Goal: Check status: Check status

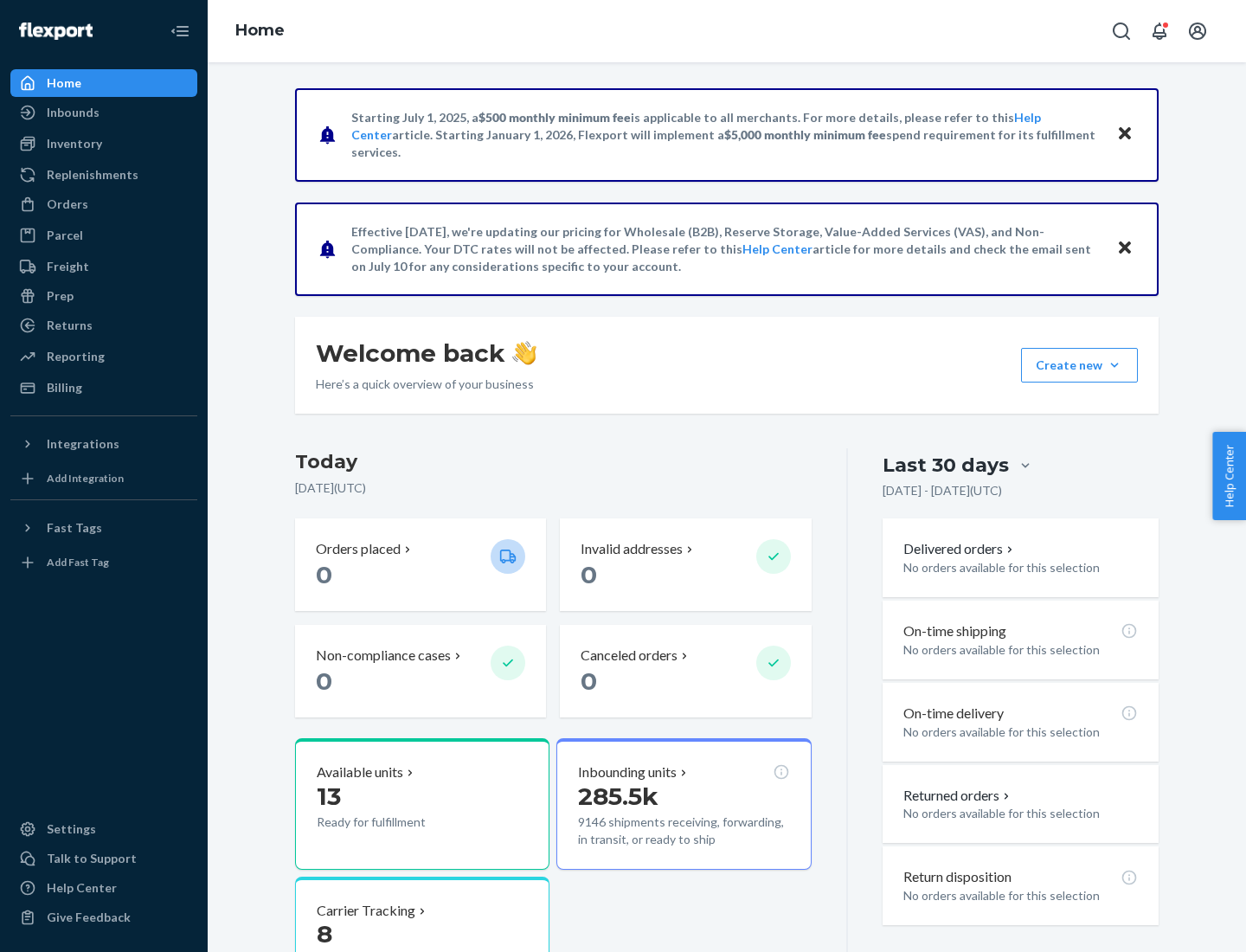
click at [1114, 365] on button "Create new Create new inbound Create new order Create new product" at bounding box center [1079, 365] width 117 height 35
click at [72, 112] on div "Inbounds" at bounding box center [73, 112] width 53 height 17
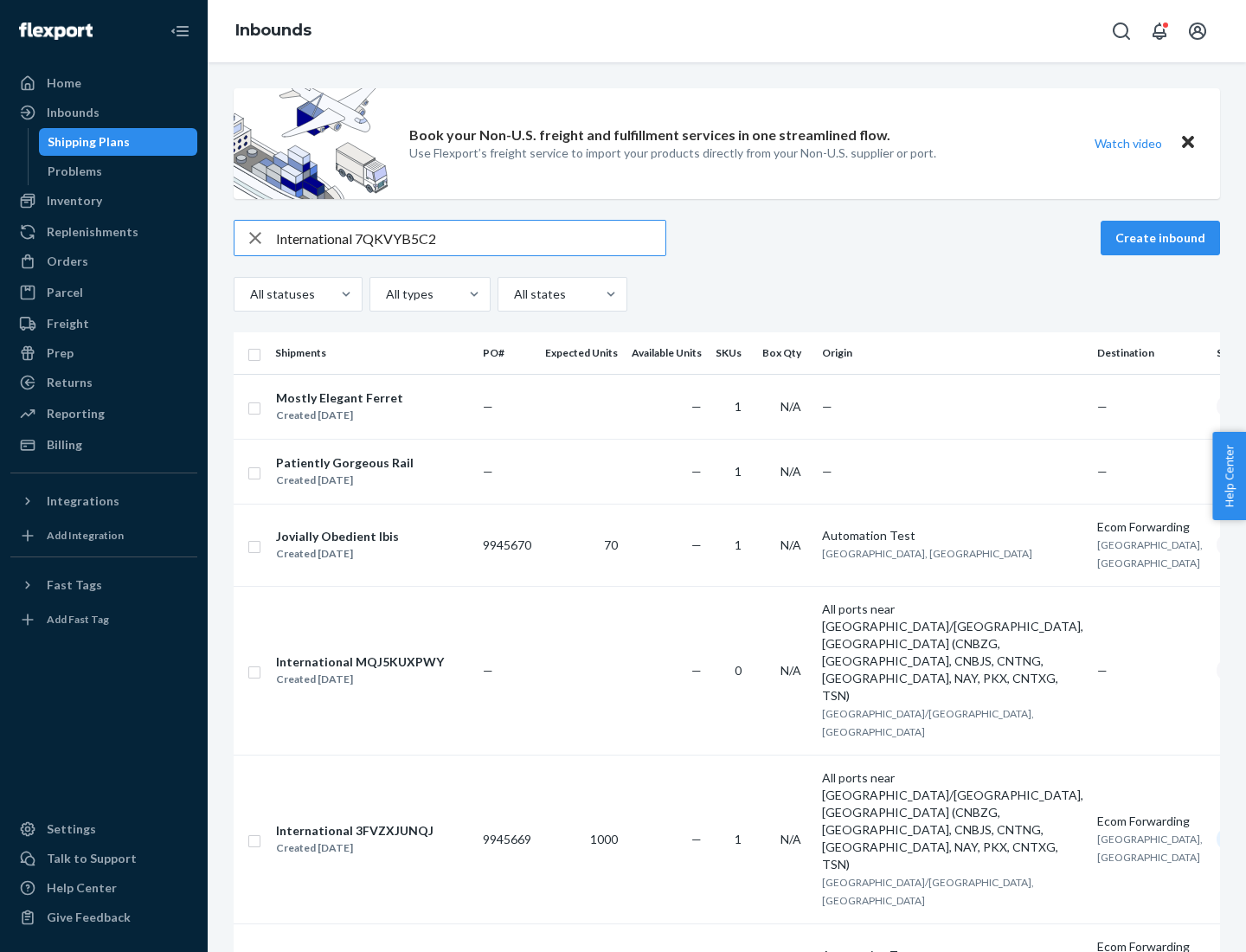
type input "International 7QKVYB5C29"
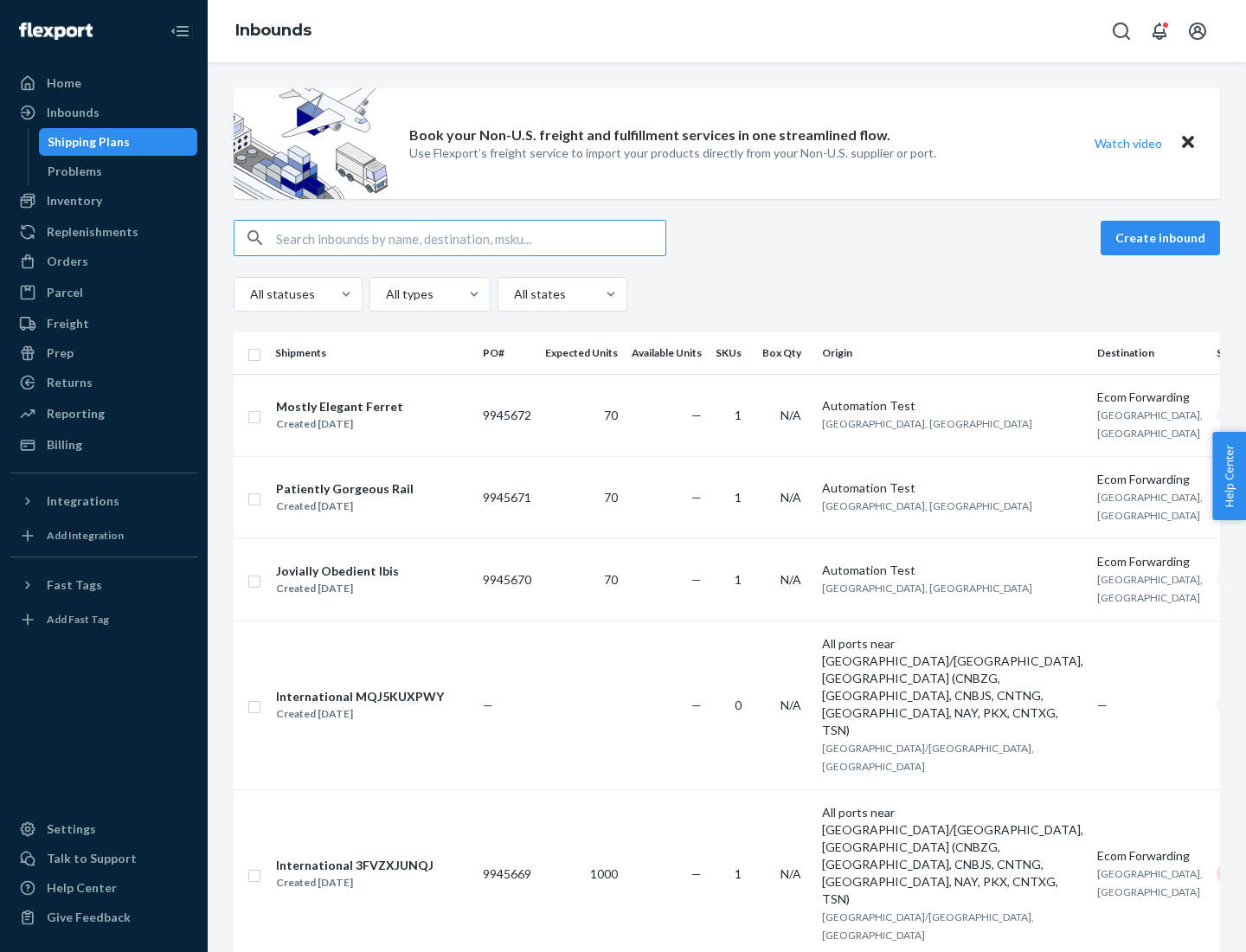
click at [383, 424] on div "Created [DATE]" at bounding box center [340, 424] width 127 height 17
